Goal: Task Accomplishment & Management: Use online tool/utility

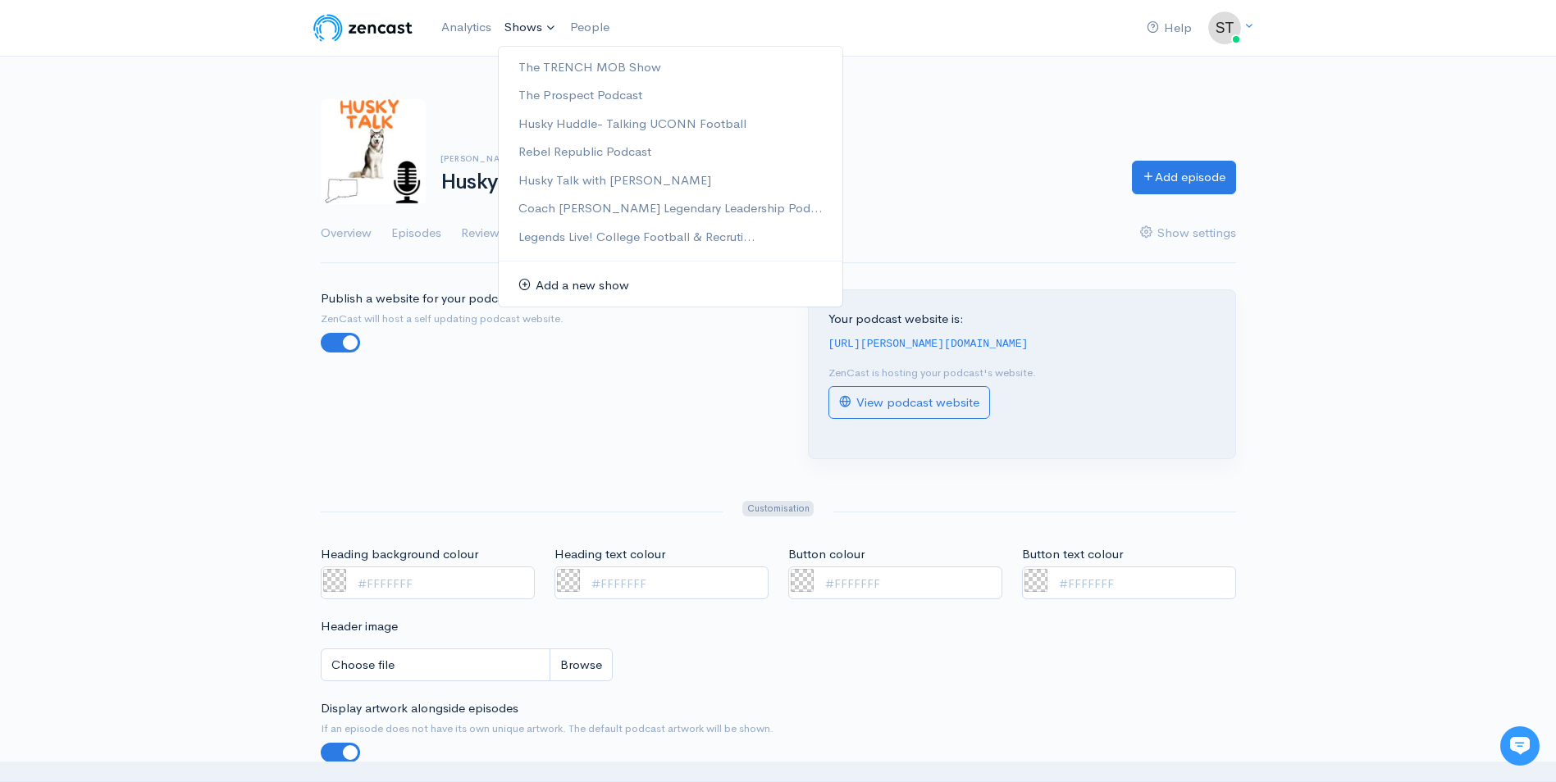
click at [544, 289] on link "Add a new show" at bounding box center [671, 285] width 344 height 29
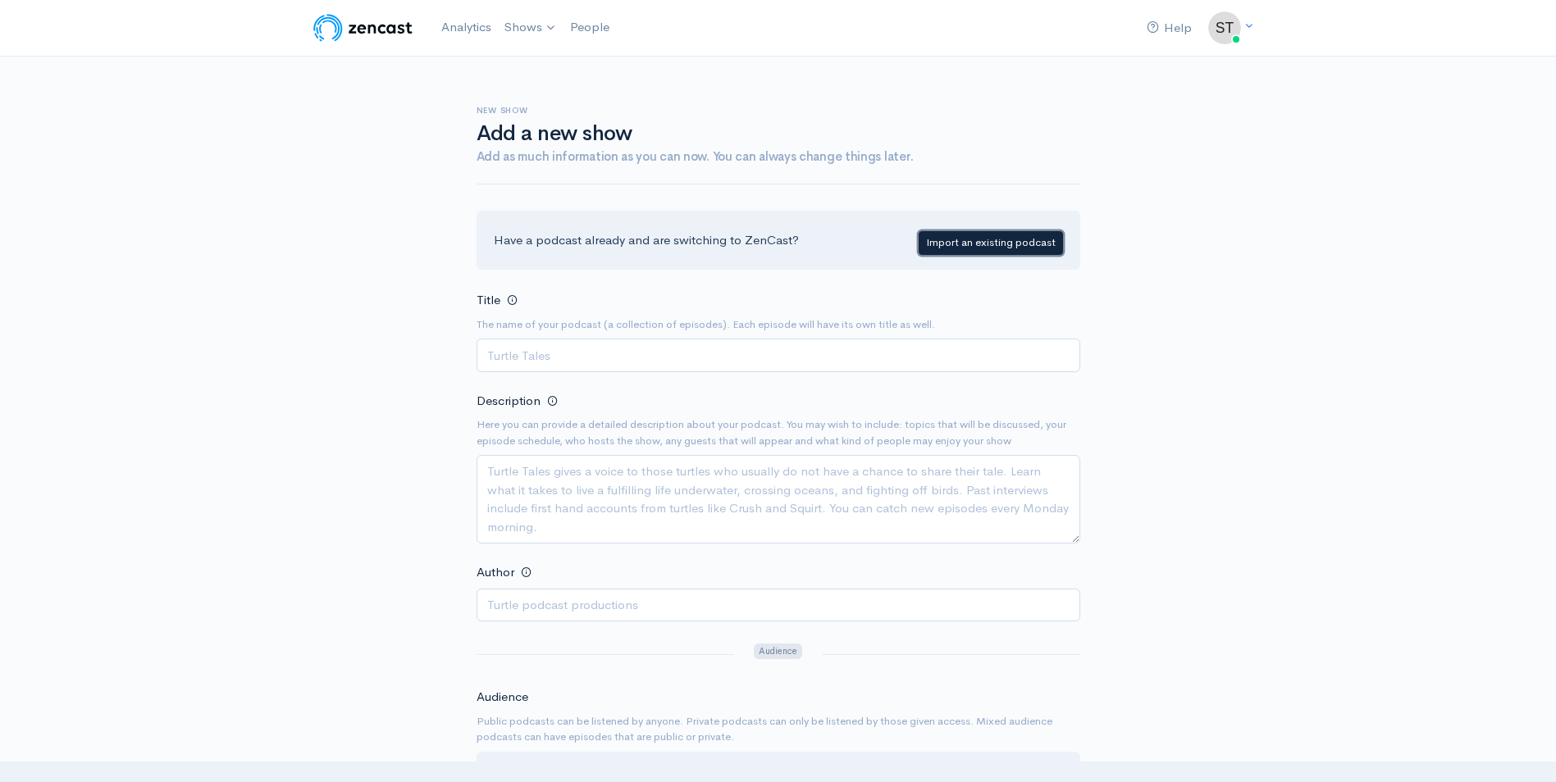
click at [950, 237] on link "Import an existing podcast" at bounding box center [991, 243] width 144 height 24
